Goal: Task Accomplishment & Management: Manage account settings

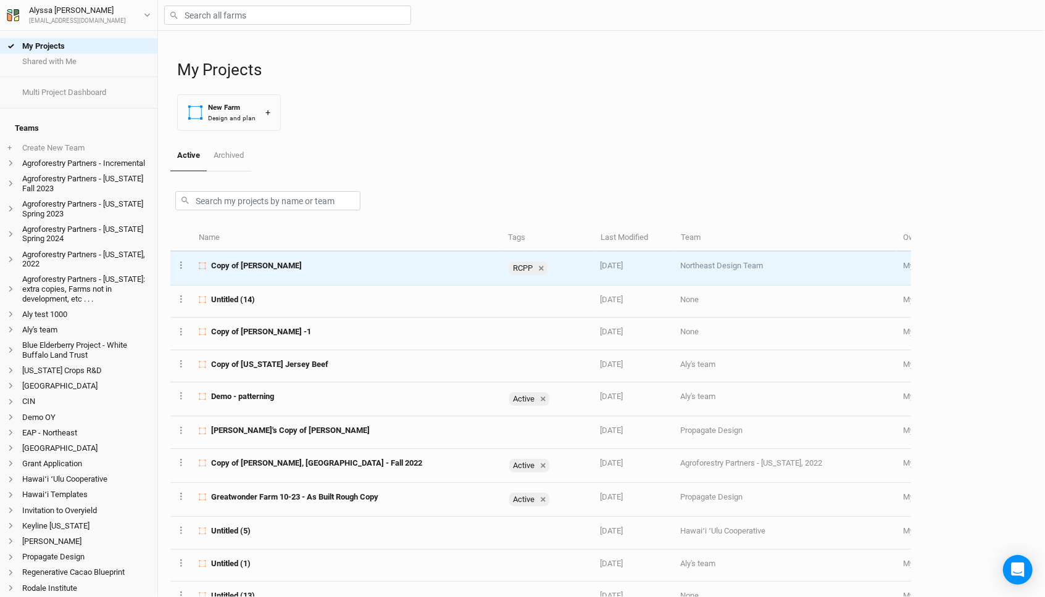
click at [317, 271] on td "Copy of [PERSON_NAME]" at bounding box center [346, 269] width 308 height 34
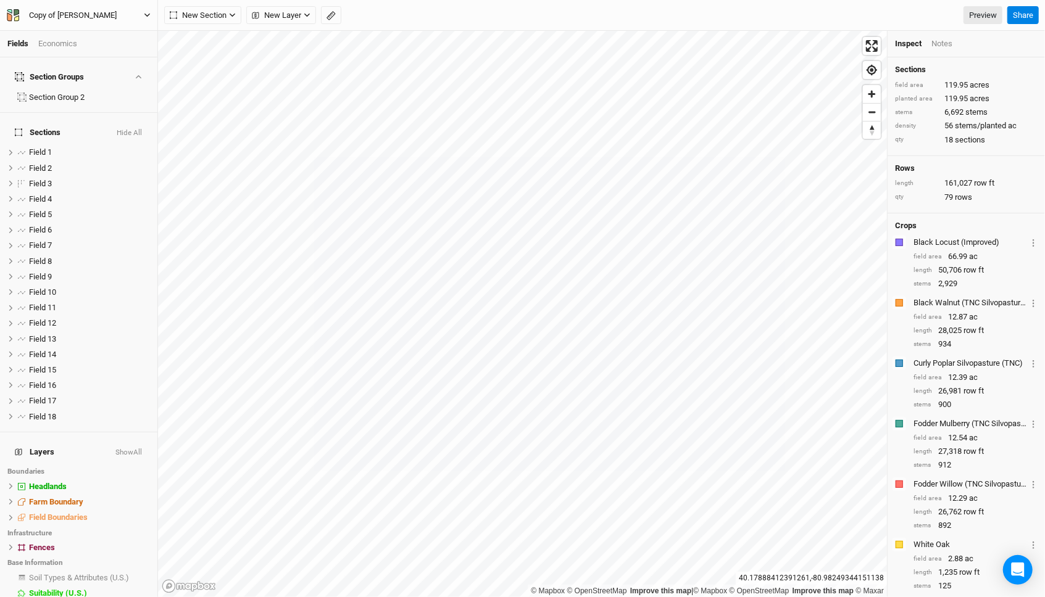
click at [110, 12] on button "Copy of [PERSON_NAME]" at bounding box center [78, 16] width 145 height 14
click at [110, 51] on button "Project Settings" at bounding box center [102, 51] width 97 height 16
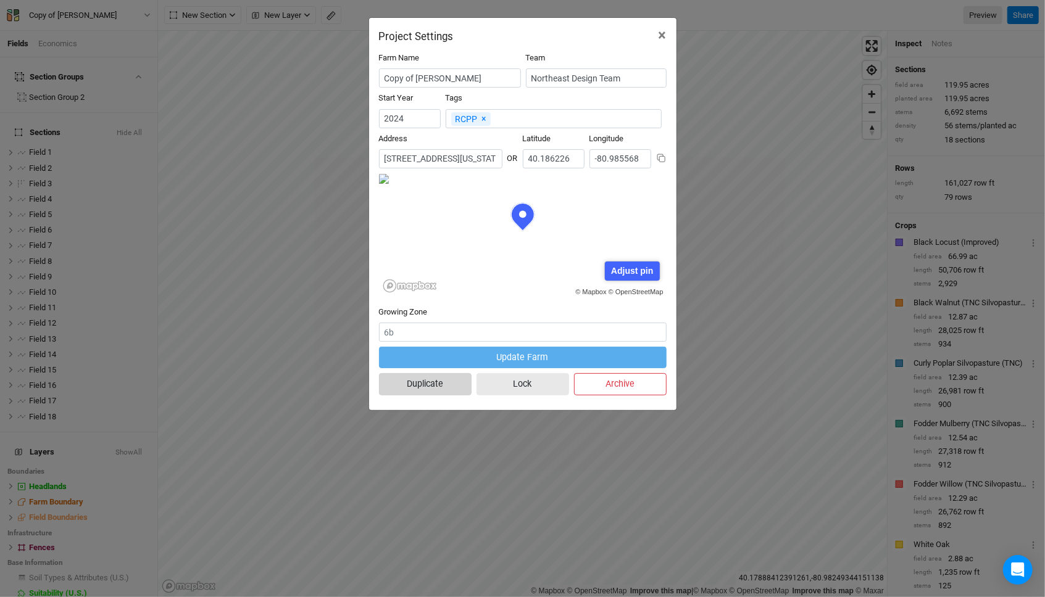
click at [428, 392] on button "Duplicate" at bounding box center [425, 384] width 93 height 22
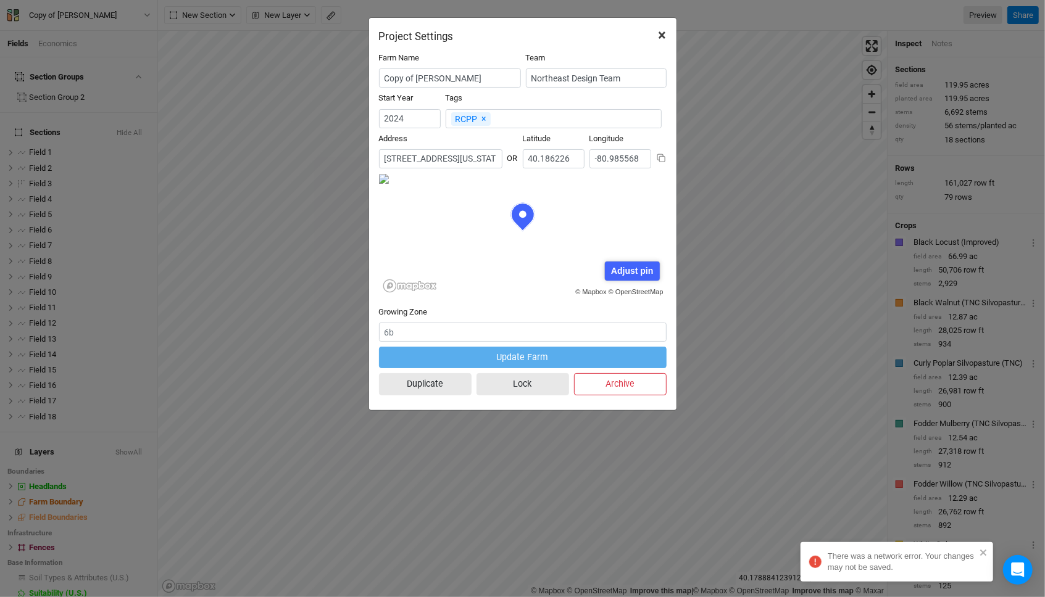
click at [655, 35] on button "×" at bounding box center [662, 35] width 28 height 35
